Goal: Task Accomplishment & Management: Complete application form

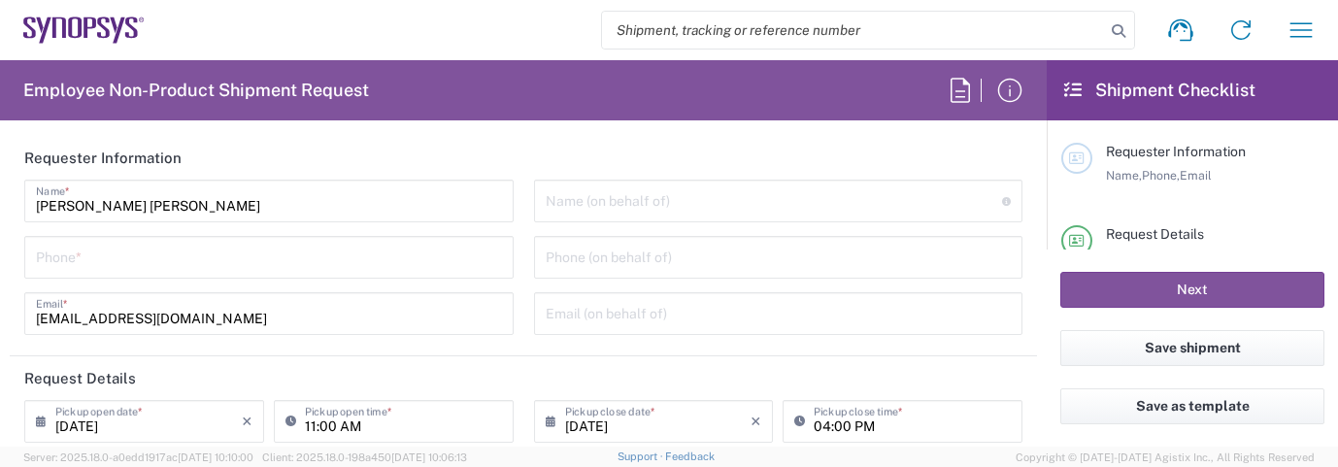
type input "Department"
type input "Delivered at Place"
type input "DE01, FAC, DE02, Munich 110158"
type input "[GEOGRAPHIC_DATA]"
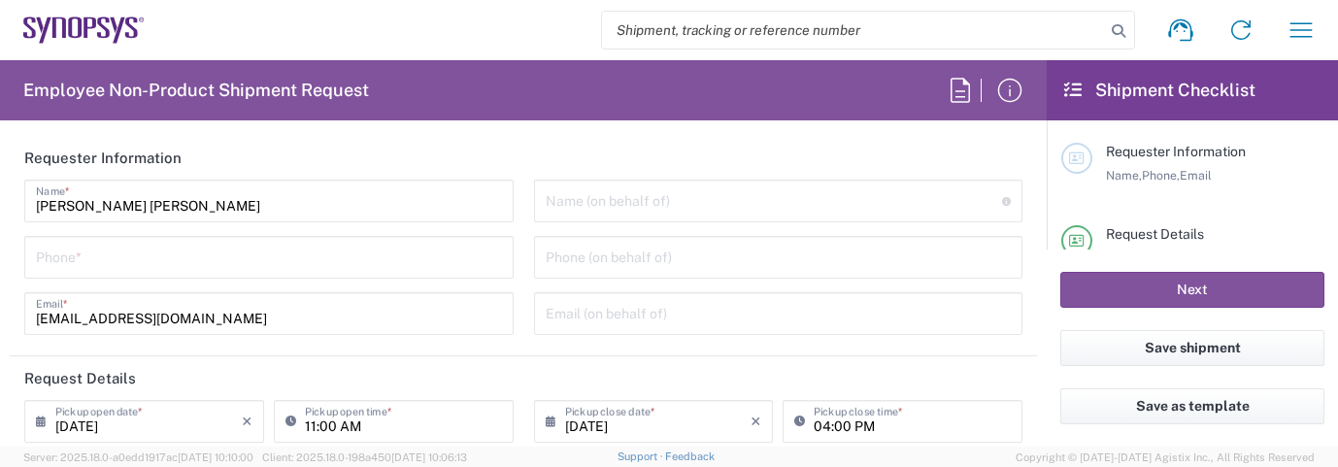
type input "[GEOGRAPHIC_DATA]"
type input "[GEOGRAPHIC_DATA] DE24"
